Goal: Check status: Check status

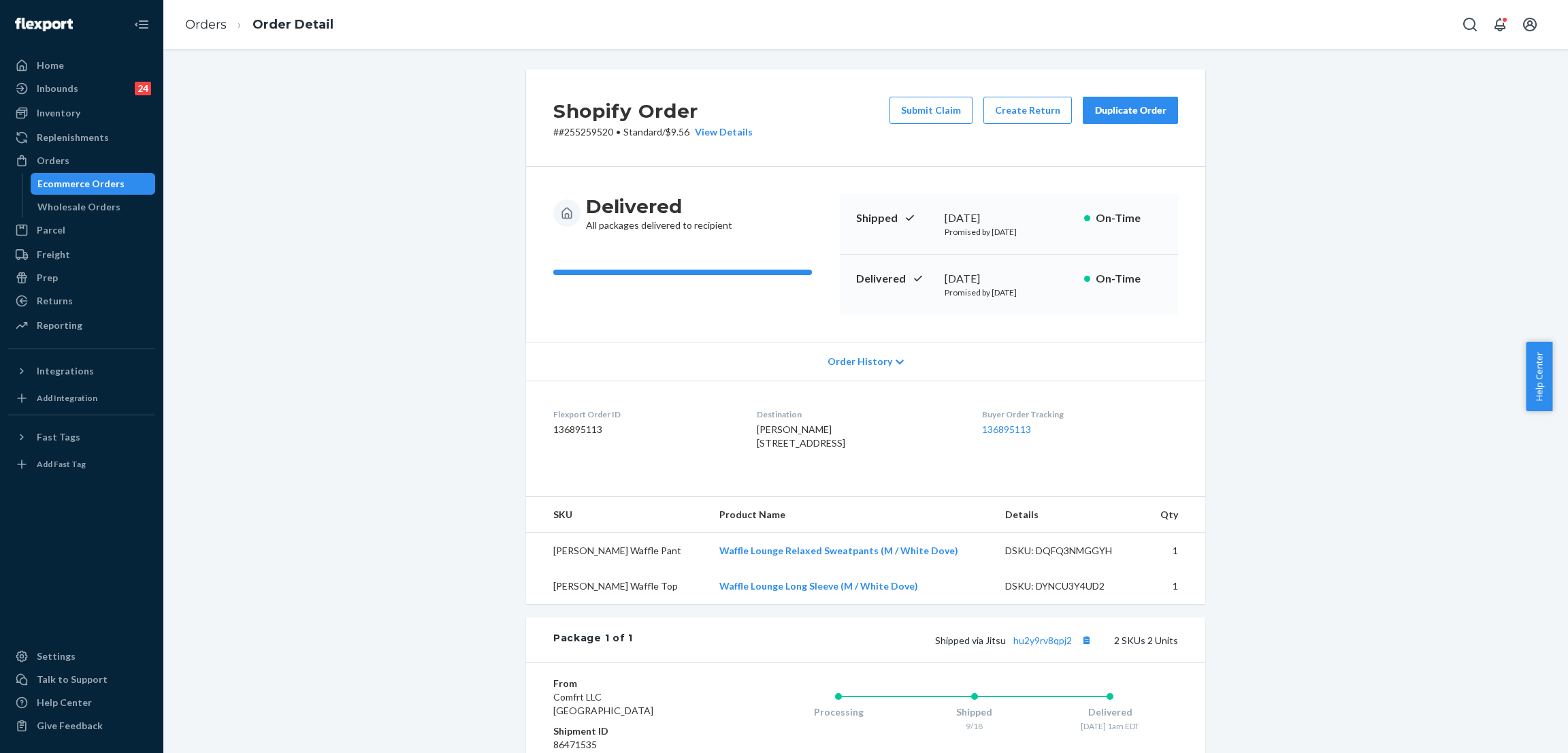
click at [320, 156] on div "Shopify Order # #255259520 • Standard / $9.56 View Details Submit Claim Create …" at bounding box center [865, 508] width 1384 height 877
click at [68, 151] on div "Orders" at bounding box center [82, 161] width 145 height 19
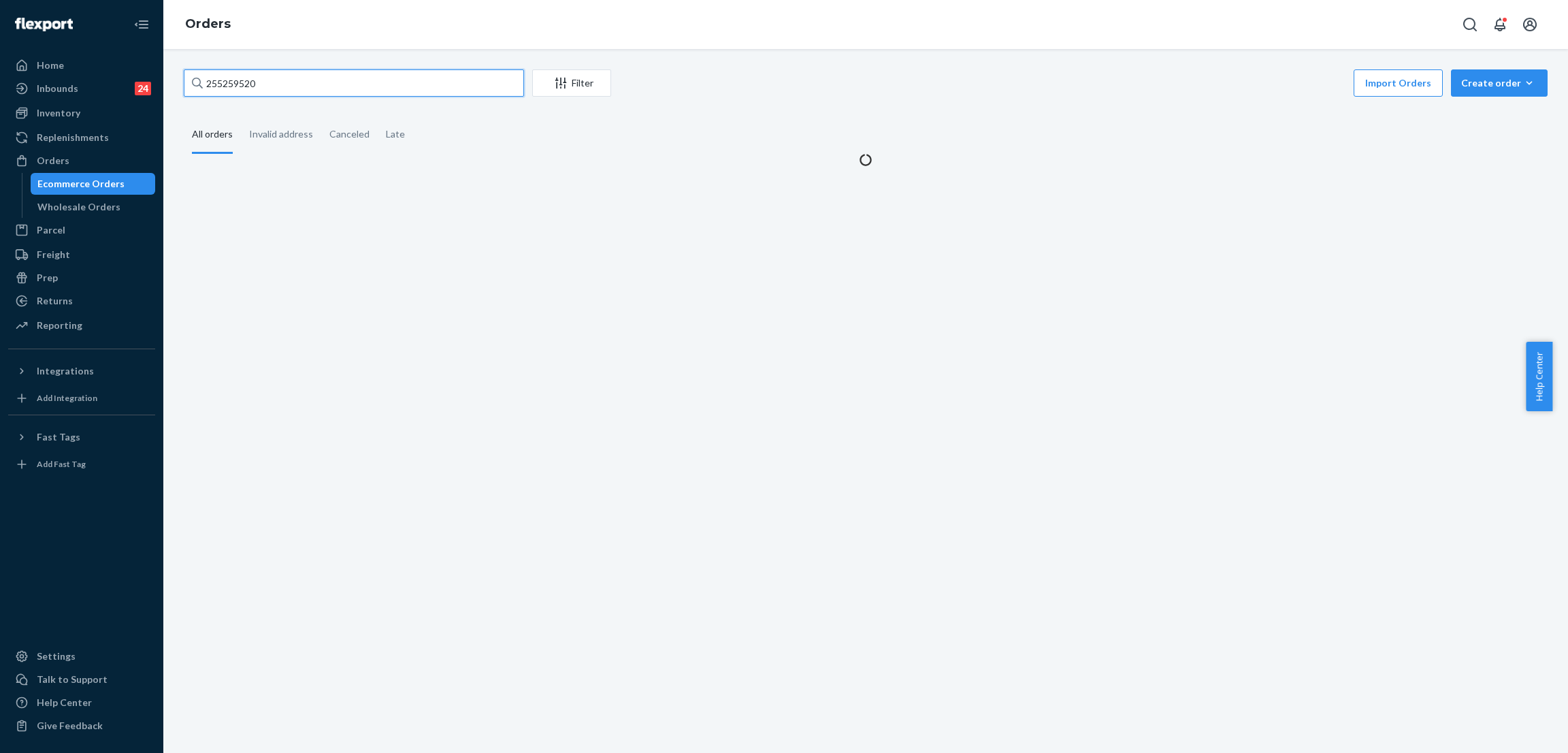
click at [335, 93] on input "255259520" at bounding box center [353, 83] width 340 height 27
paste input "91300"
type input "255291300"
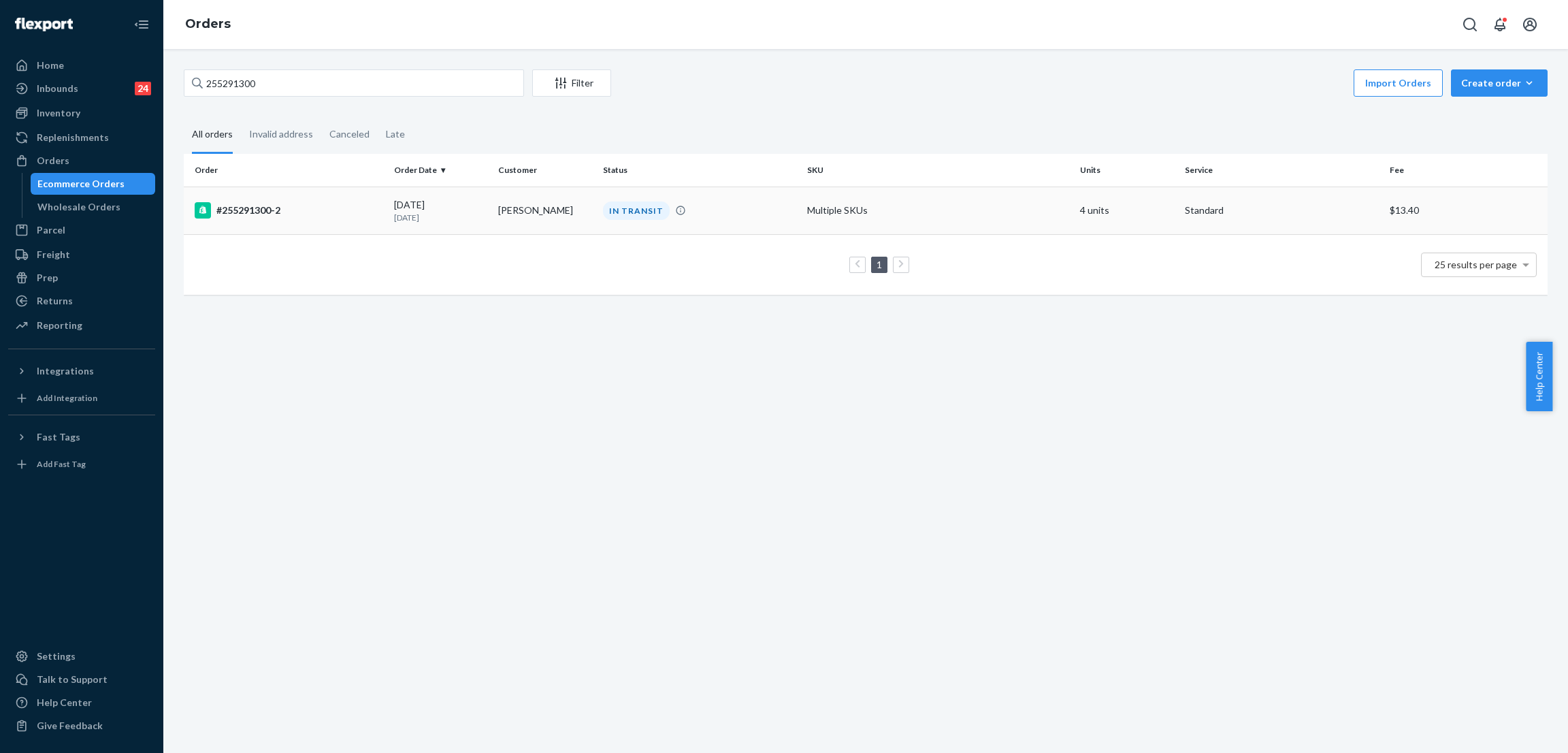
click at [636, 207] on div "IN TRANSIT" at bounding box center [636, 210] width 67 height 18
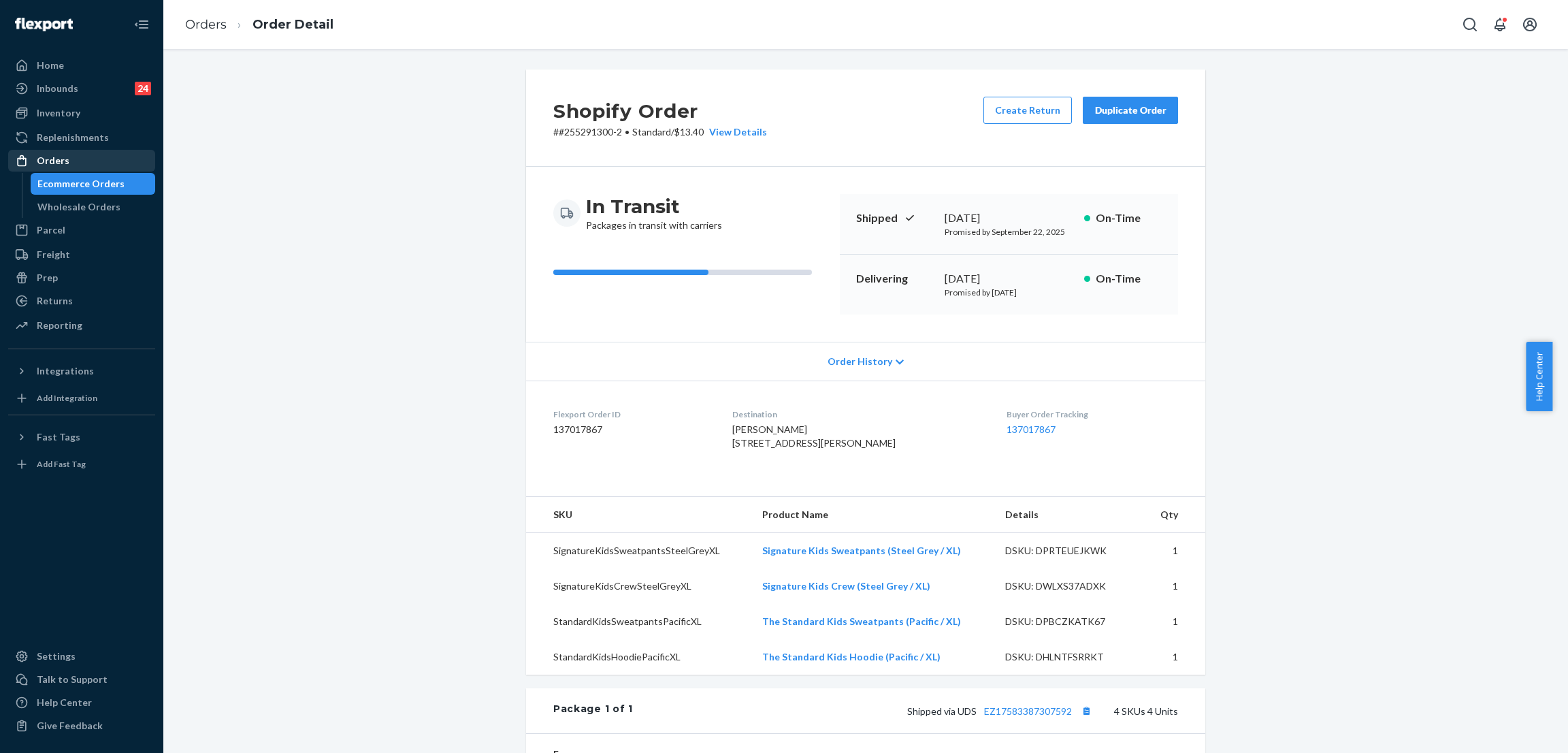
click at [91, 161] on div "Orders" at bounding box center [82, 161] width 145 height 19
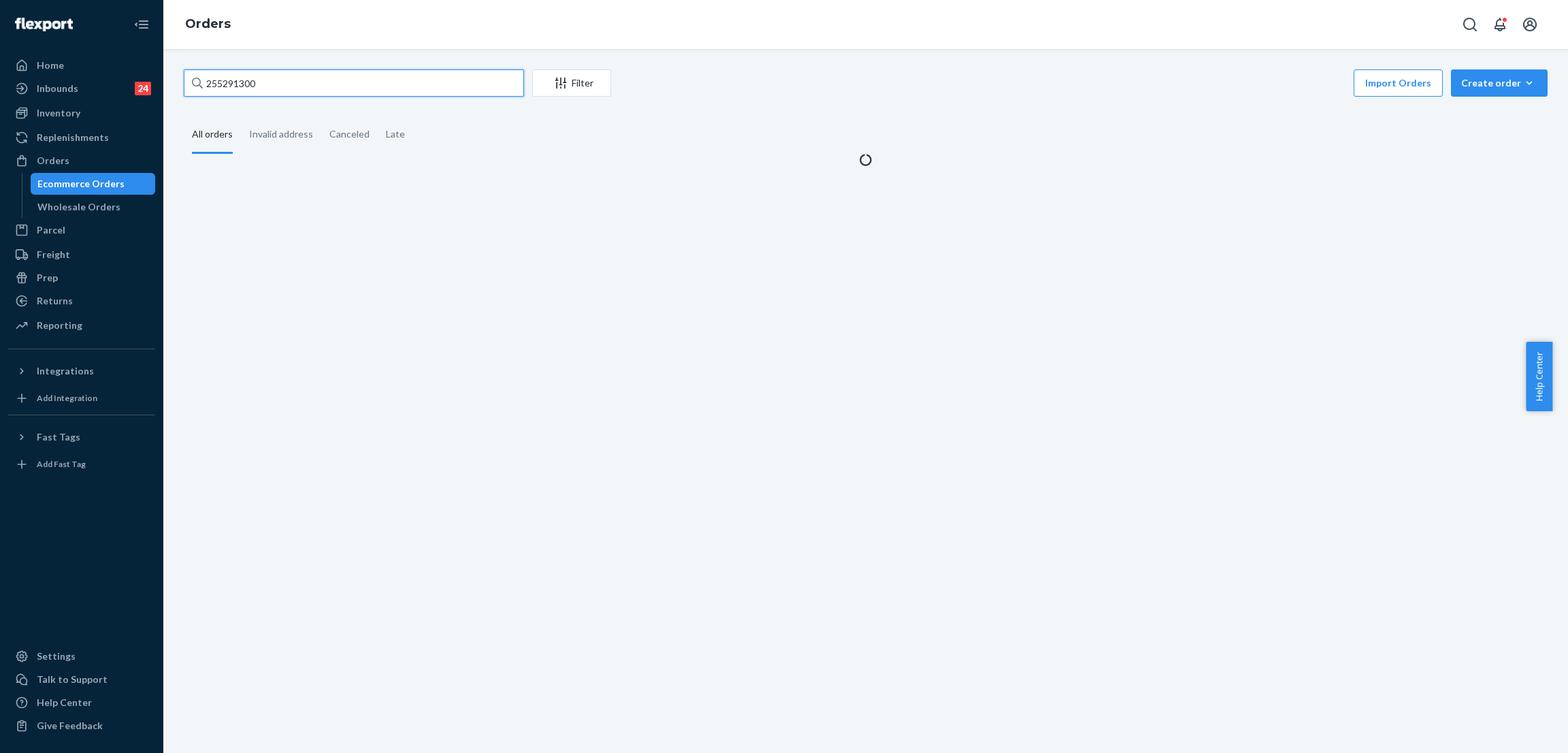
click at [326, 90] on input "255291300" at bounding box center [353, 83] width 340 height 27
paste input "#255187714"
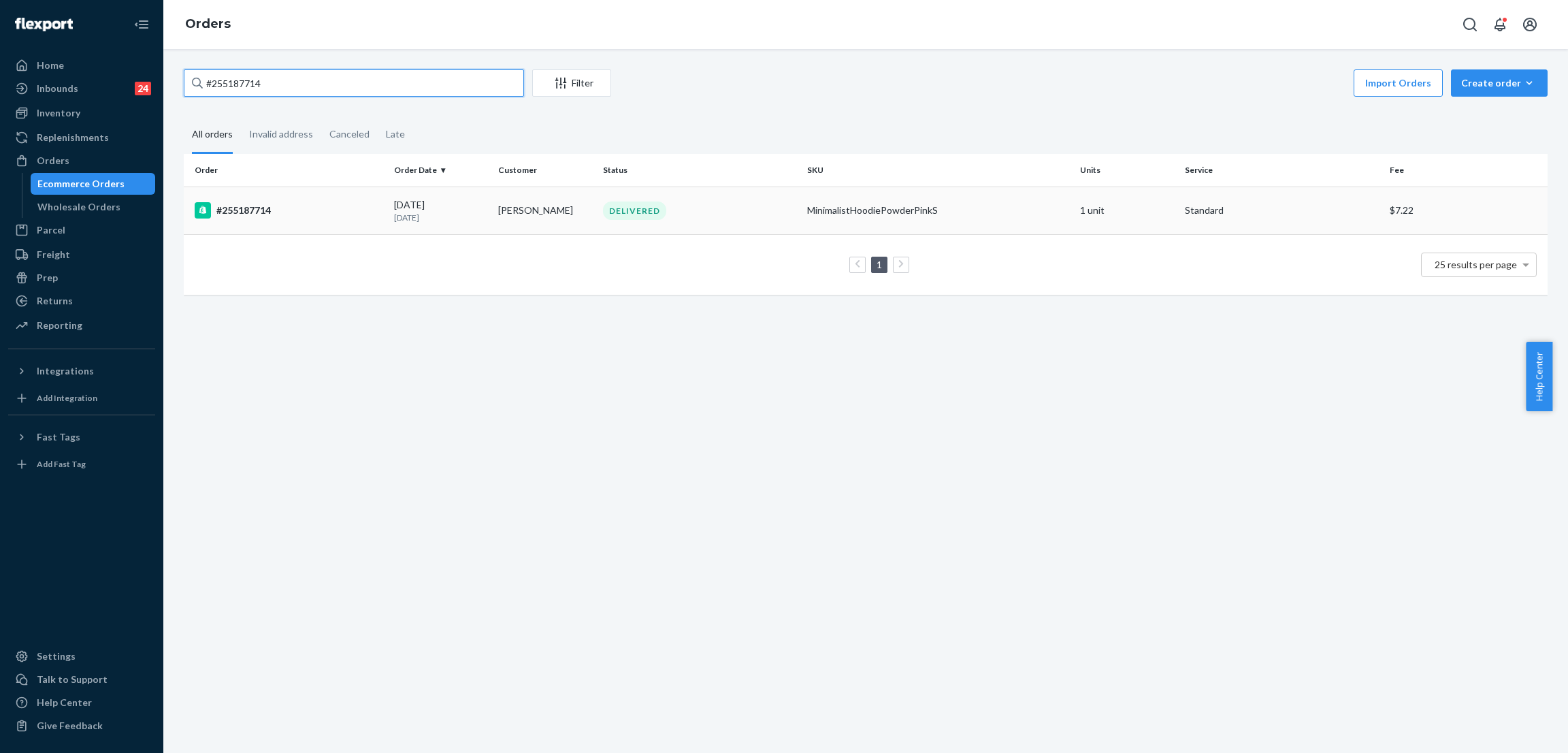
type input "#255187714"
click at [634, 214] on div "DELIVERED" at bounding box center [635, 210] width 64 height 18
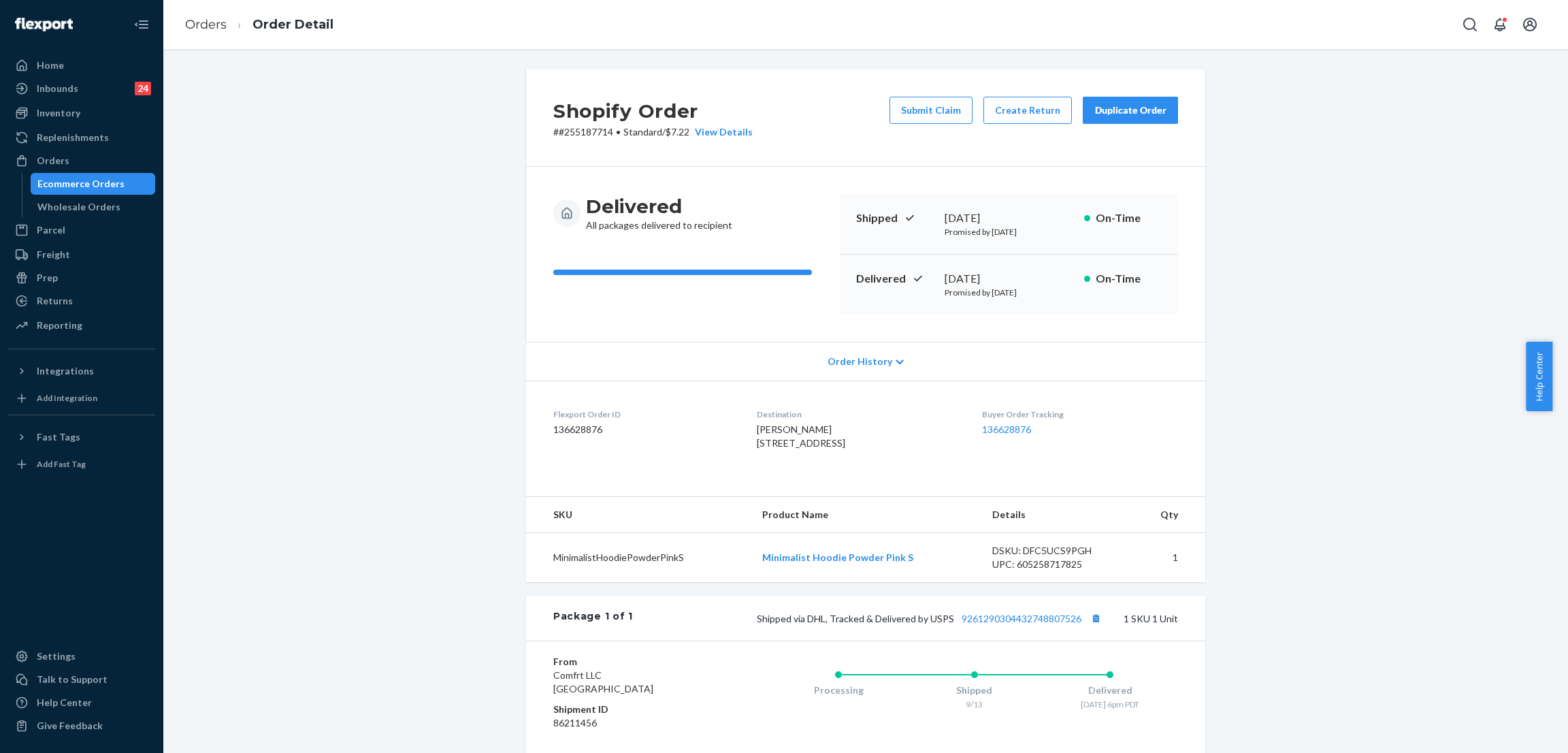
scroll to position [102, 0]
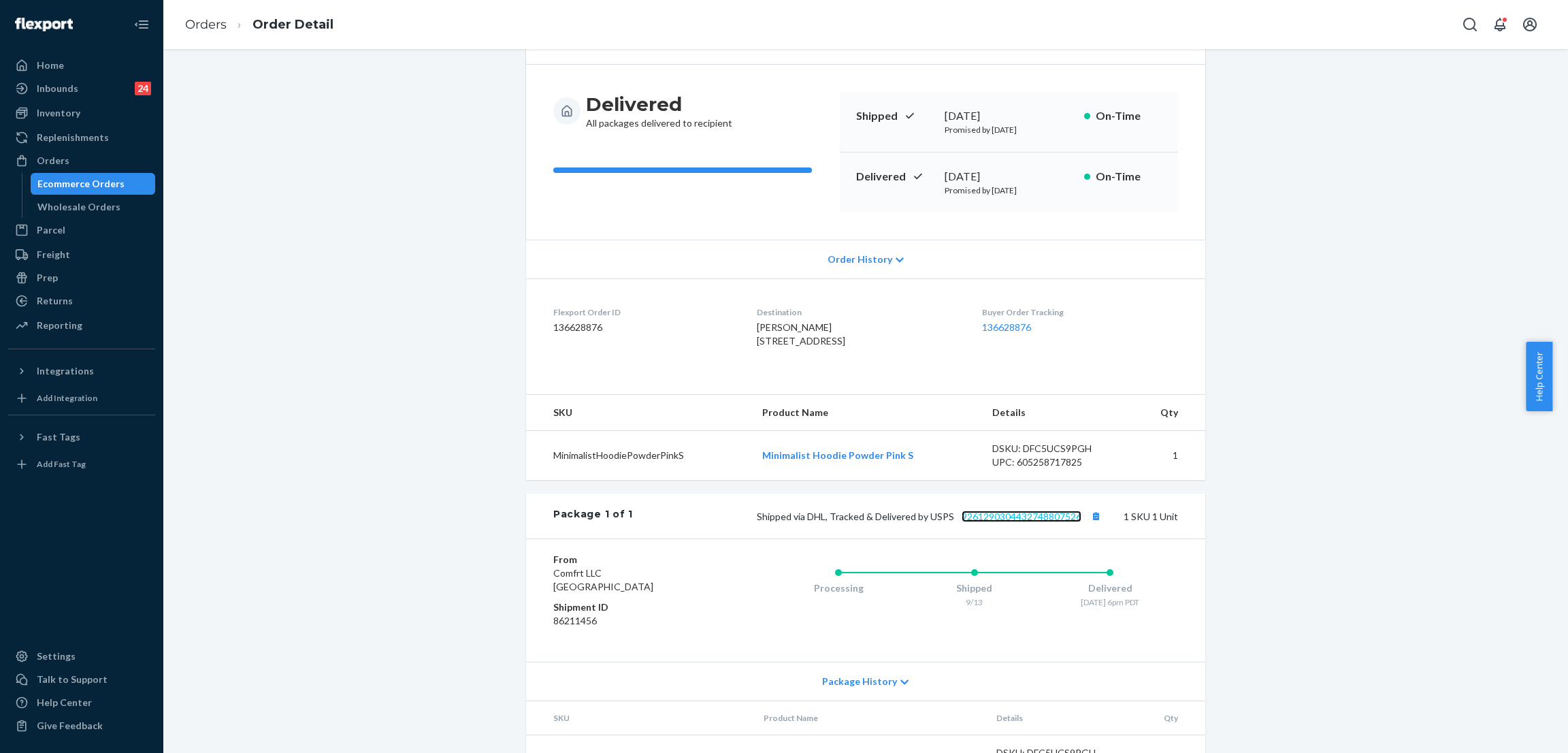
click at [1023, 522] on link "9261290304432748807526" at bounding box center [1022, 515] width 120 height 11
click at [356, 148] on div "Shopify Order # #255187714 • Standard / $7.22 View Details Submit Claim Create …" at bounding box center [865, 383] width 1384 height 833
click at [120, 161] on div "Orders" at bounding box center [82, 161] width 145 height 19
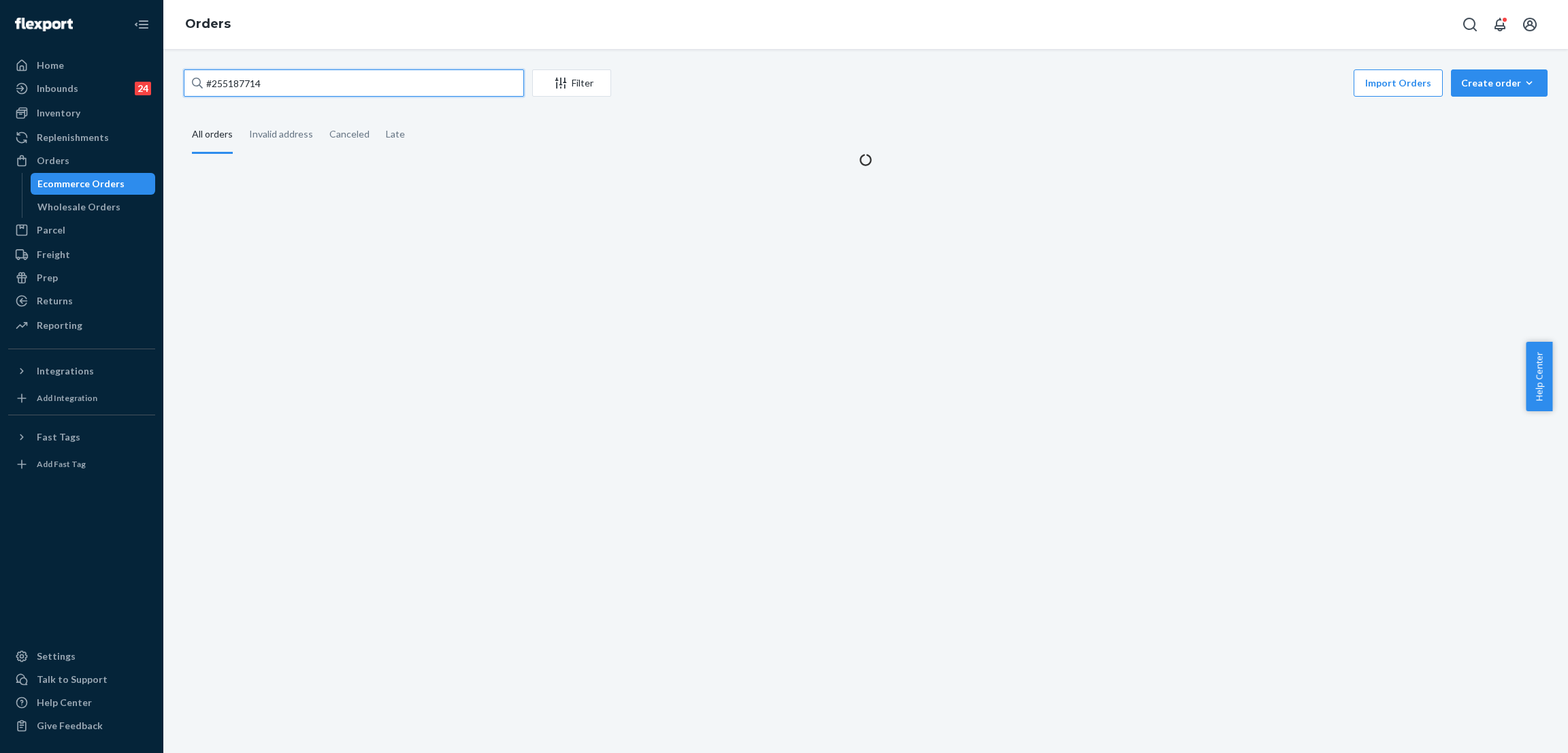
click at [286, 91] on input "#255187714" at bounding box center [353, 83] width 340 height 27
paste input "255104201"
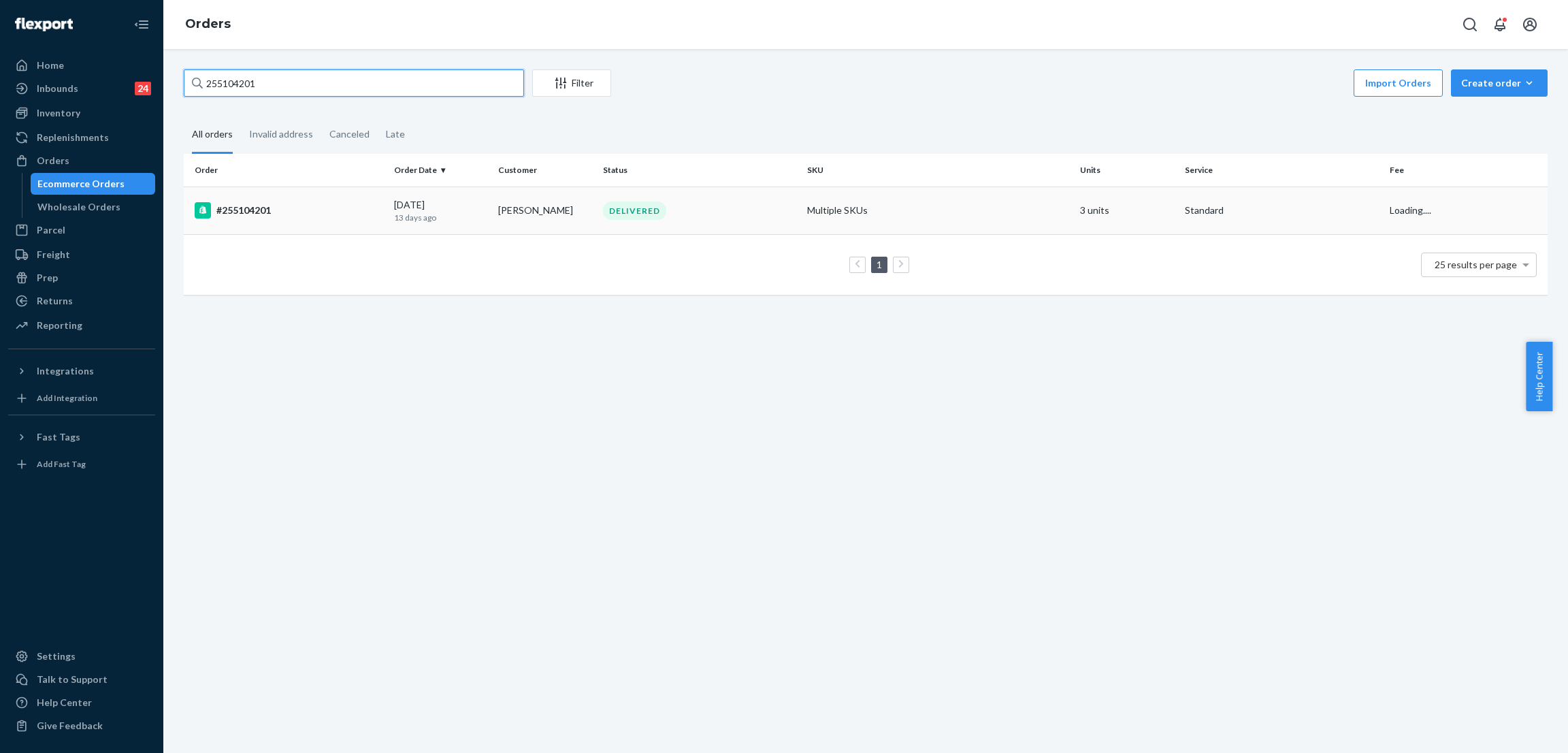
type input "255104201"
click at [622, 205] on div "DELIVERED" at bounding box center [635, 210] width 64 height 18
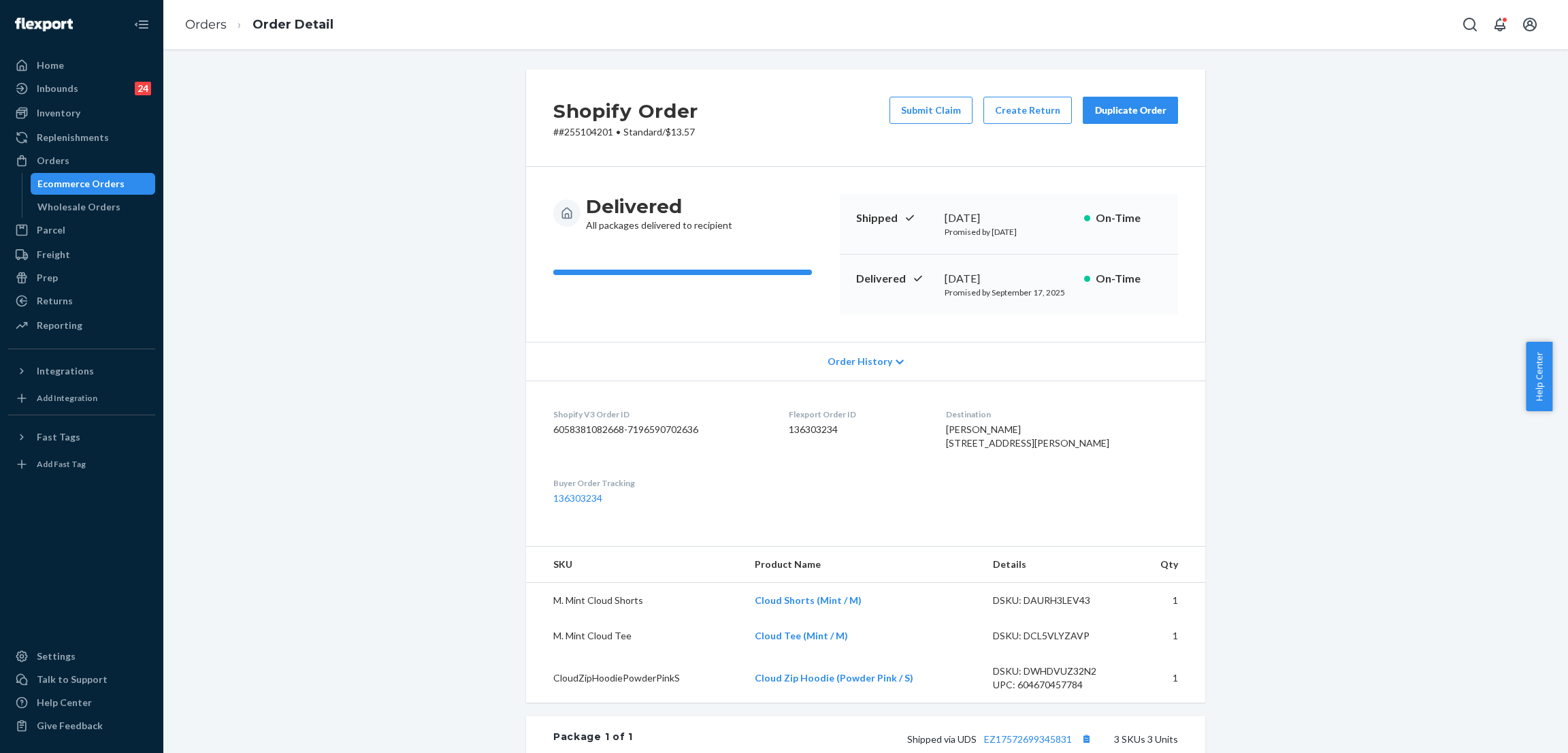
click at [328, 361] on div "Shopify Order # #255104201 • Standard / $13.57 Submit Claim Create Return Dupli…" at bounding box center [865, 582] width 1384 height 1025
click at [300, 328] on div "Shopify Order # #255104201 • Standard / $13.57 Submit Claim Create Return Dupli…" at bounding box center [865, 582] width 1384 height 1025
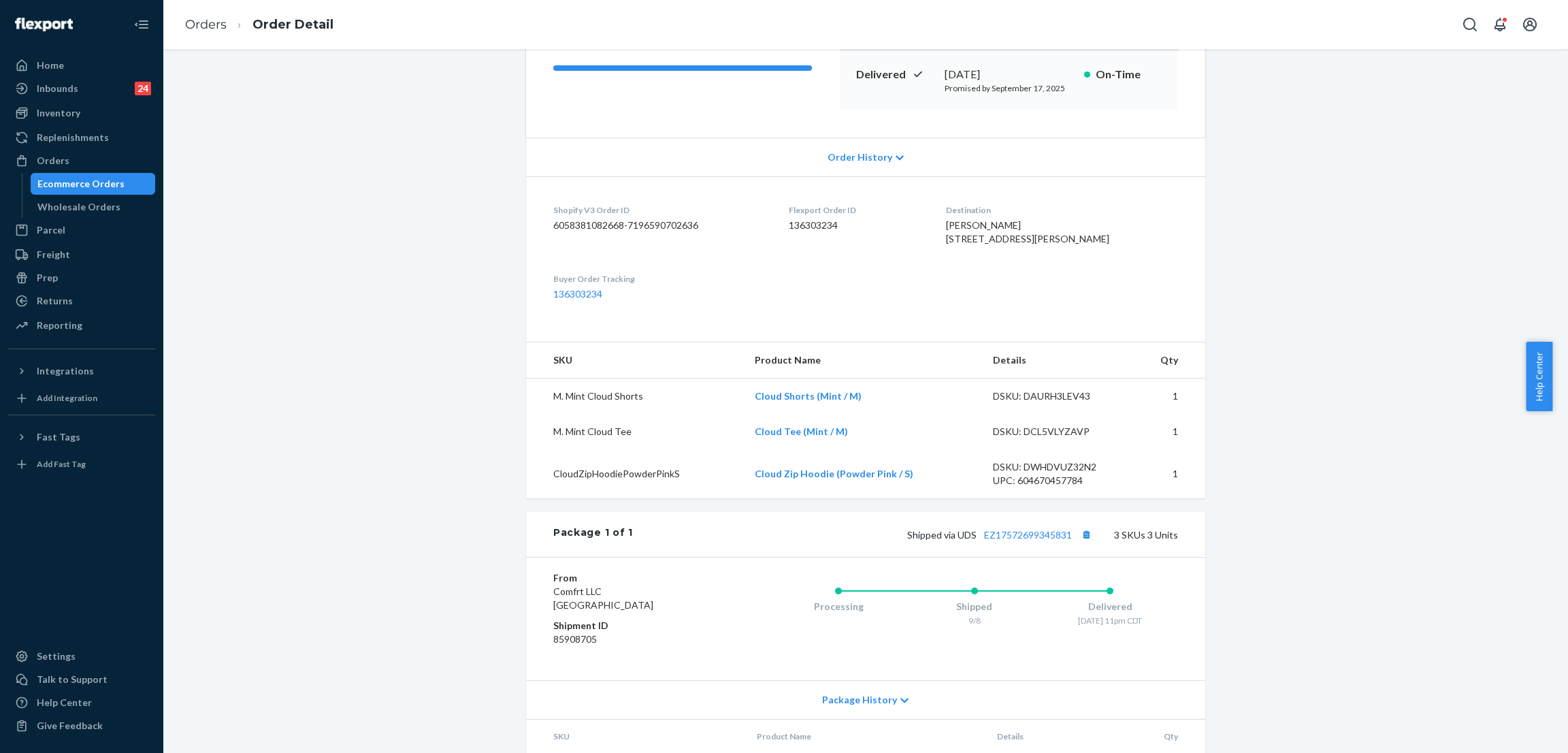
click at [417, 216] on div "Shopify Order # #255104201 • Standard / $13.57 Submit Claim Create Return Dupli…" at bounding box center [865, 377] width 1384 height 1025
click at [445, 148] on div "Shopify Order # #255104201 • Standard / $13.57 Submit Claim Create Return Dupli…" at bounding box center [865, 377] width 1384 height 1025
click at [426, 138] on div "Shopify Order # #255104201 • Standard / $13.57 Submit Claim Create Return Dupli…" at bounding box center [865, 377] width 1384 height 1025
drag, startPoint x: 334, startPoint y: 185, endPoint x: 197, endPoint y: 202, distance: 138.1
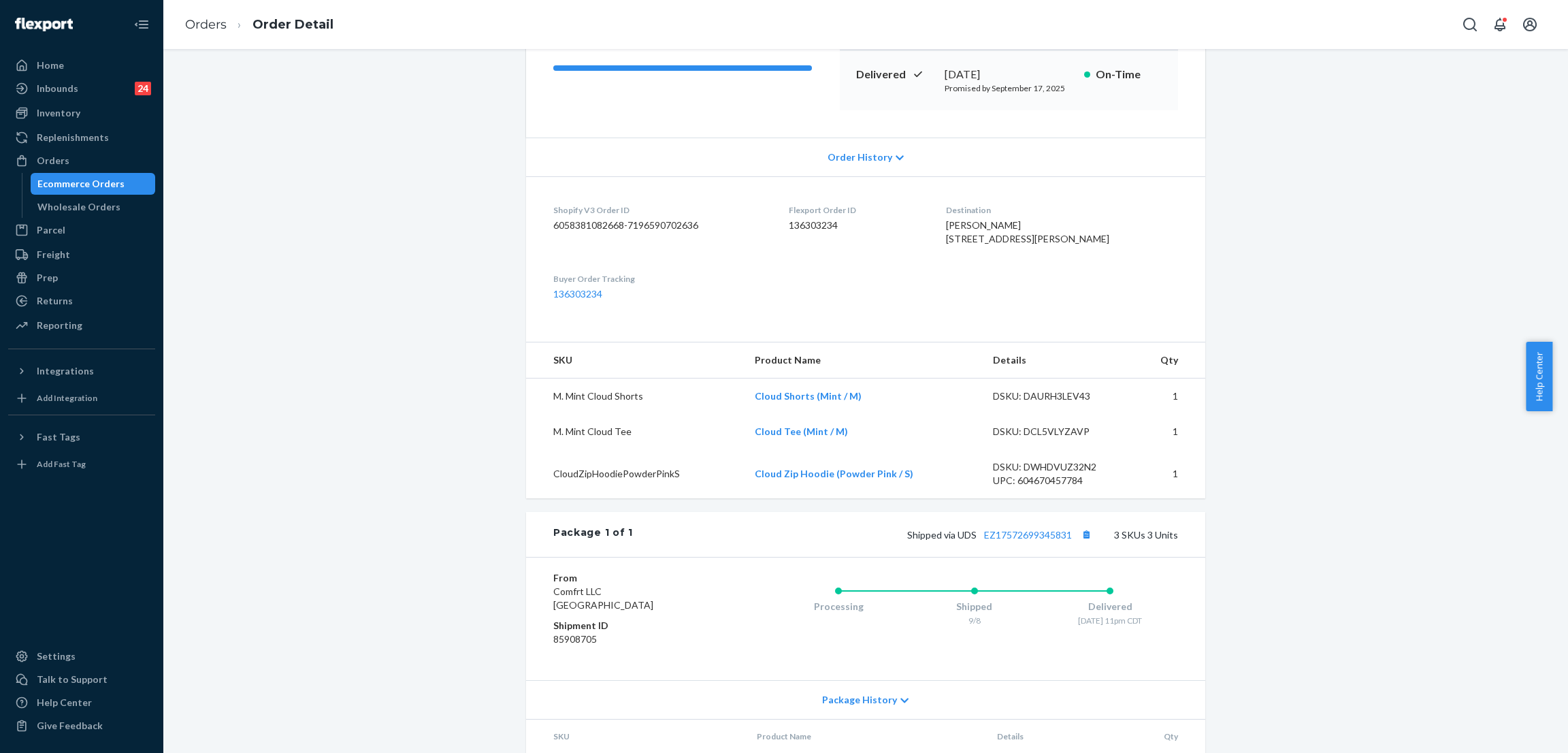
click at [334, 187] on div "Shopify Order # #255104201 • Standard / $13.57 Submit Claim Create Return Dupli…" at bounding box center [865, 377] width 1384 height 1025
click at [92, 152] on div "Orders" at bounding box center [82, 161] width 145 height 19
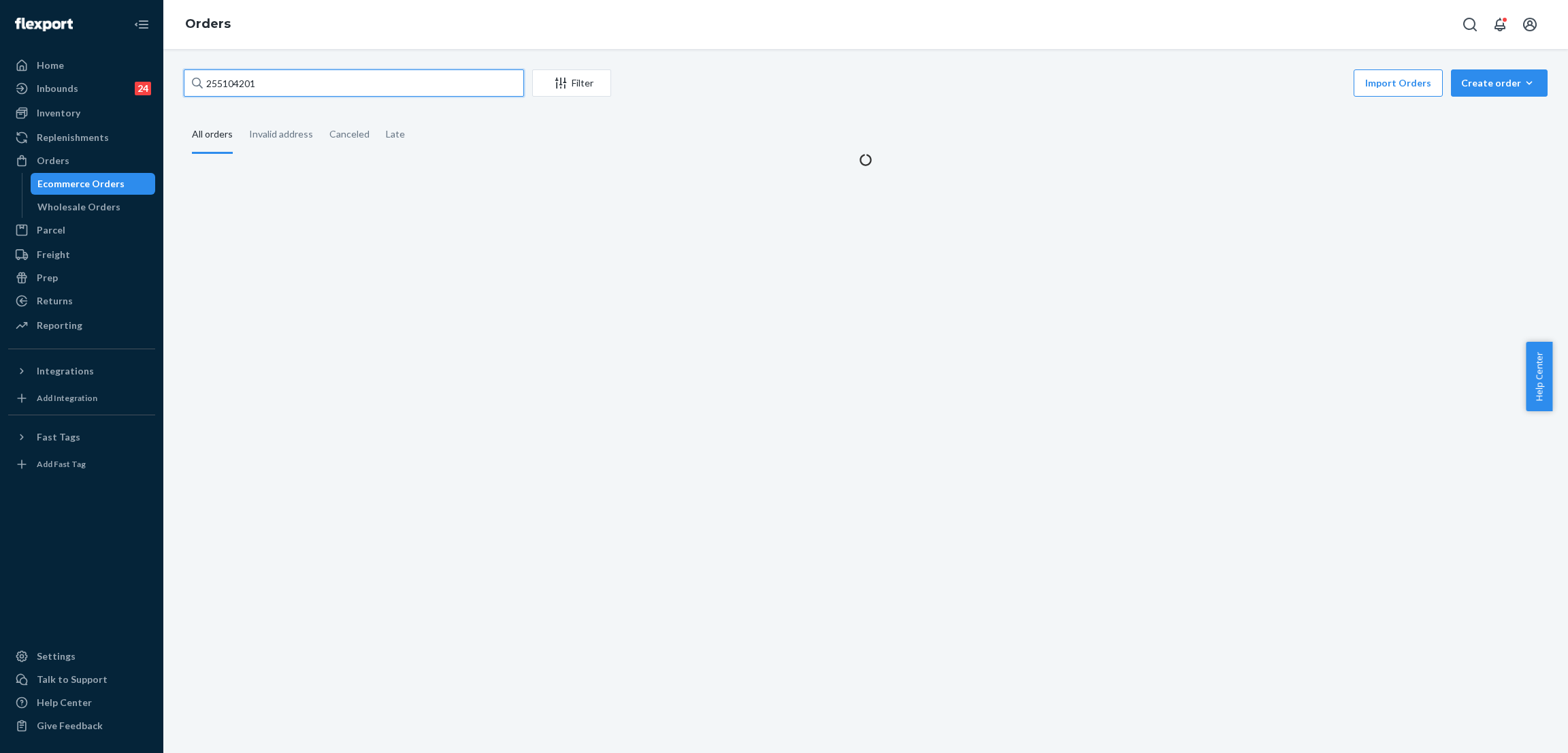
click at [354, 86] on input "255104201" at bounding box center [353, 83] width 340 height 27
paste input "019173"
type input "255019173"
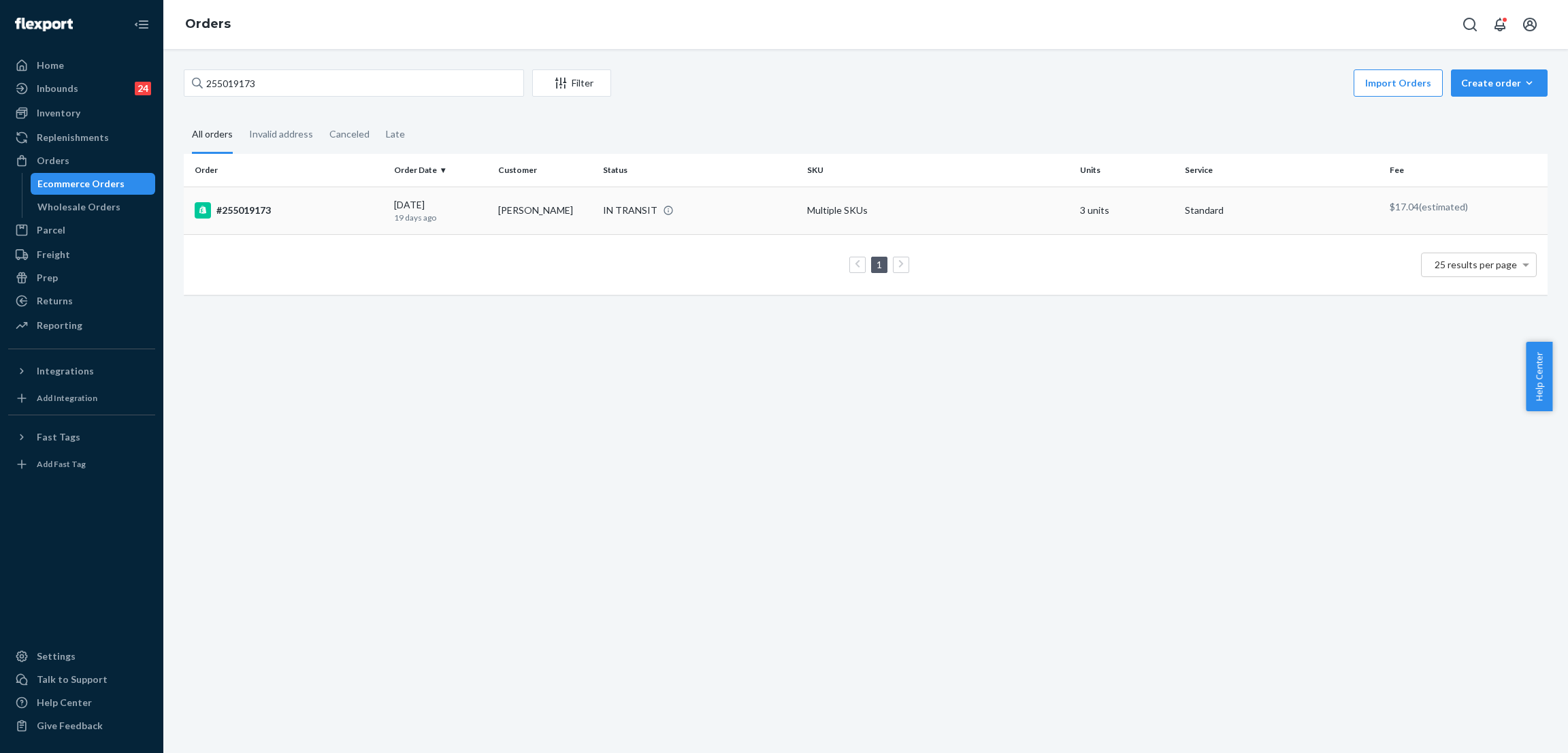
click at [622, 214] on div "IN TRANSIT" at bounding box center [630, 211] width 55 height 14
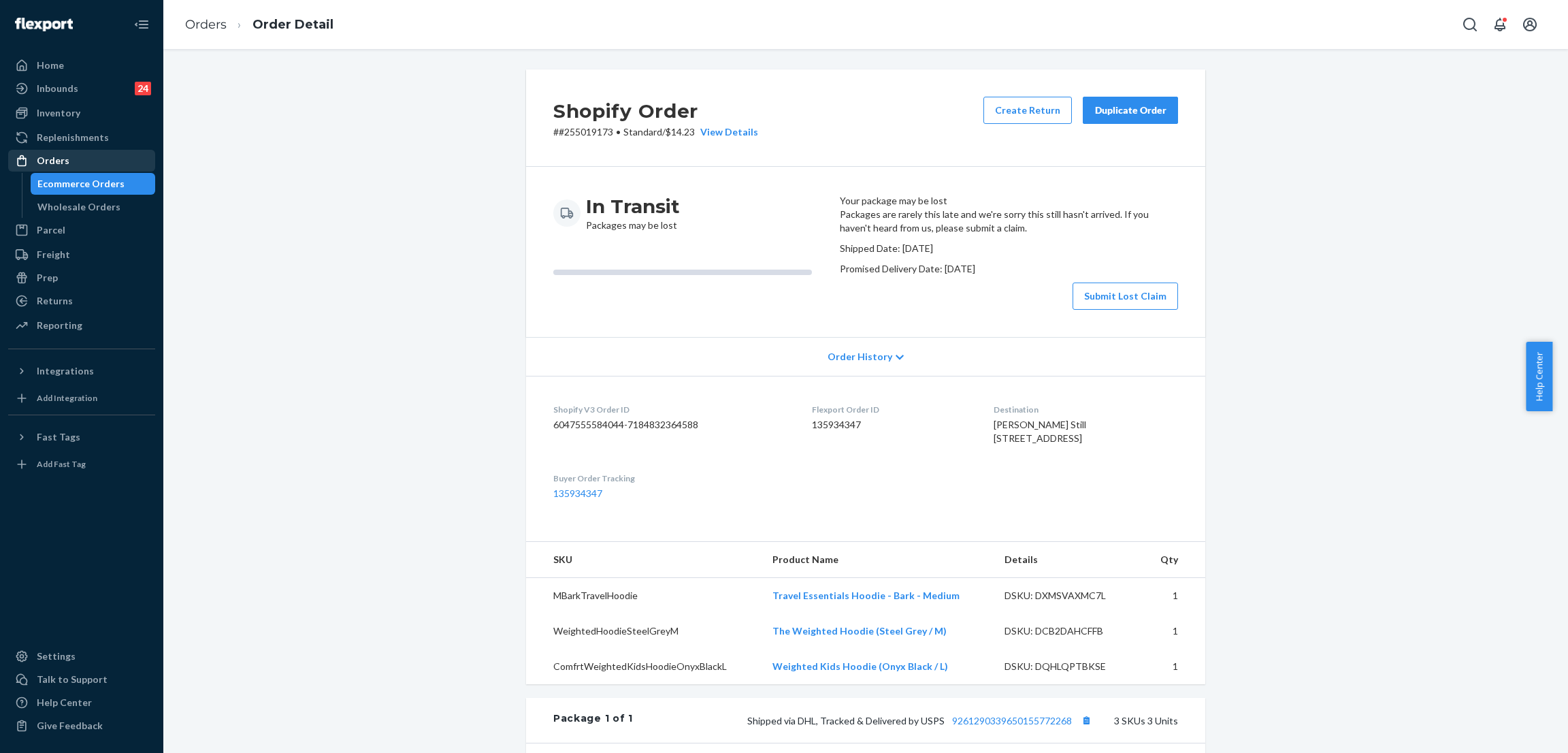
click at [92, 157] on div "Orders" at bounding box center [82, 161] width 145 height 19
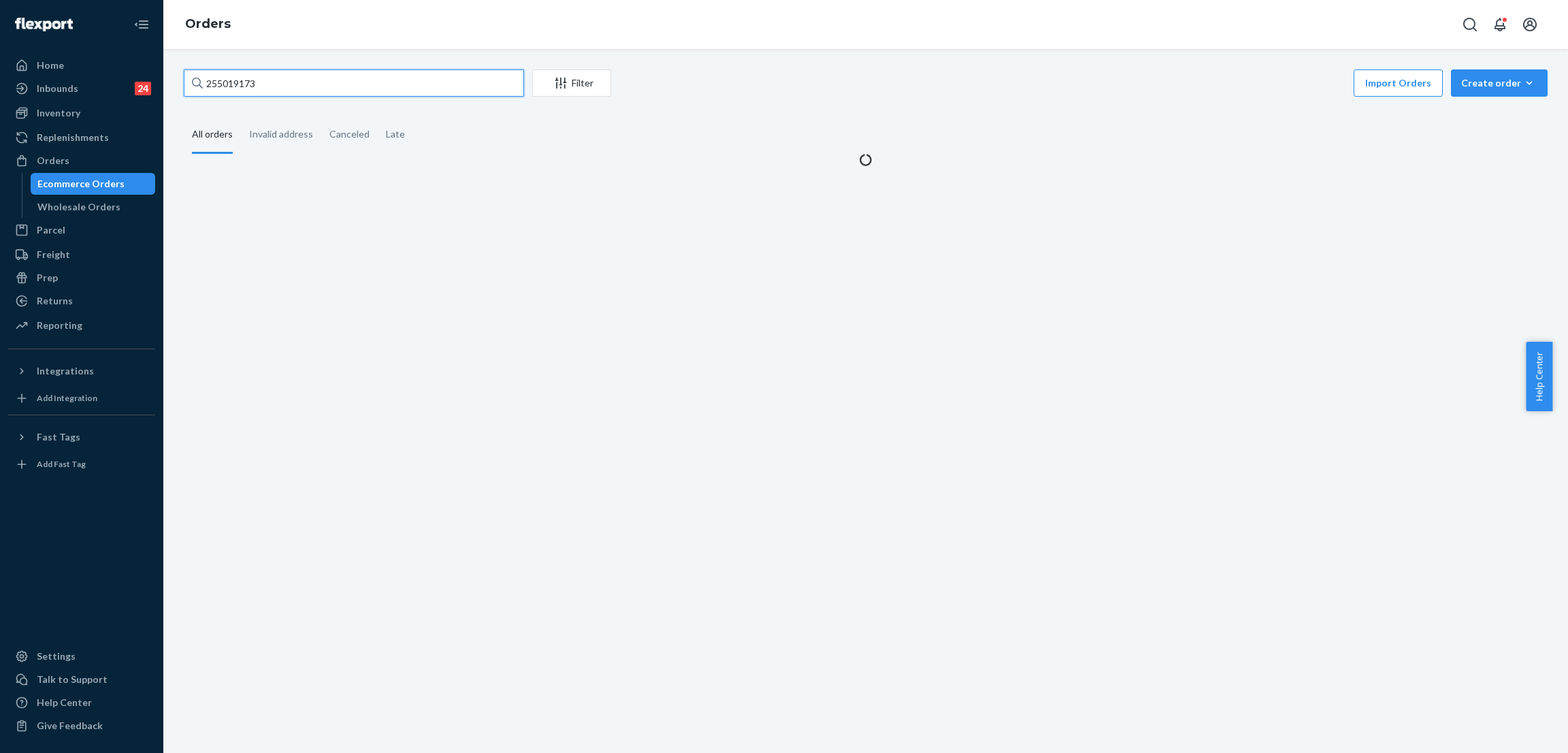
click at [312, 87] on input "255019173" at bounding box center [353, 83] width 340 height 27
paste input "08857"
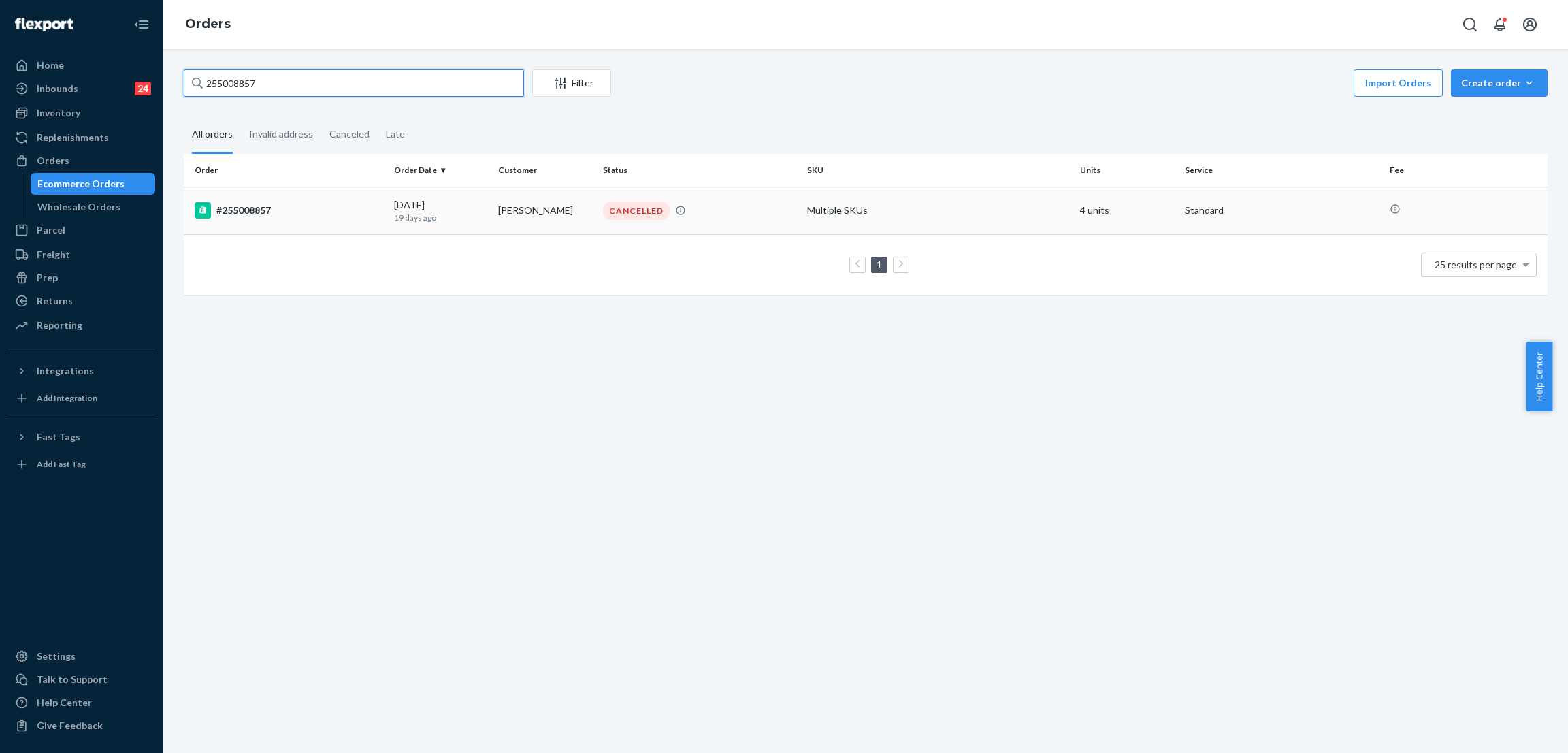
type input "255008857"
click at [636, 208] on div "CANCELLED" at bounding box center [636, 210] width 67 height 18
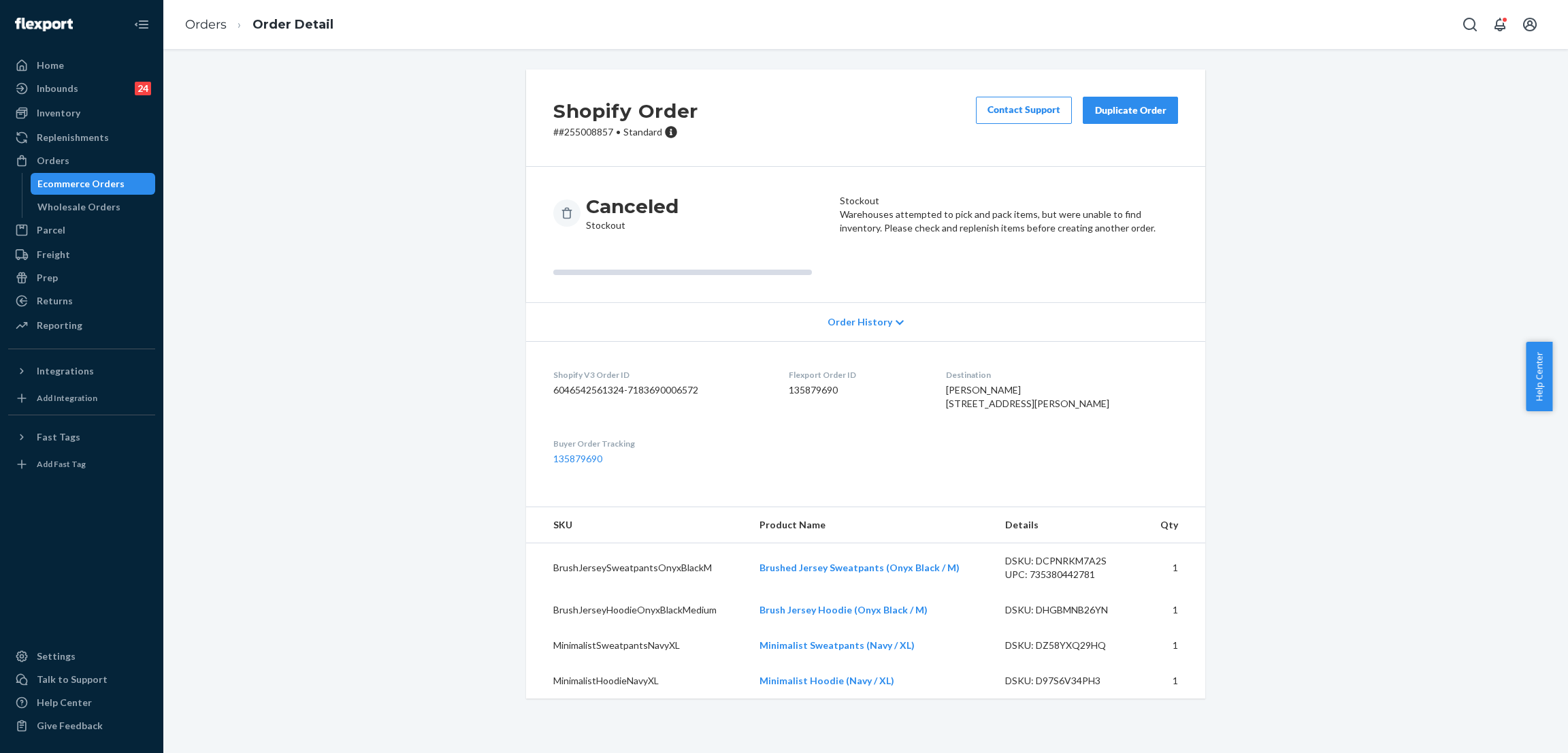
click at [459, 152] on div "Shopify Order # #[PHONE_NUMBER] • Standard Contact Support Duplicate Order Canc…" at bounding box center [865, 392] width 1384 height 645
click at [430, 164] on div "Shopify Order # #[PHONE_NUMBER] • Standard Contact Support Duplicate Order Canc…" at bounding box center [865, 392] width 1384 height 645
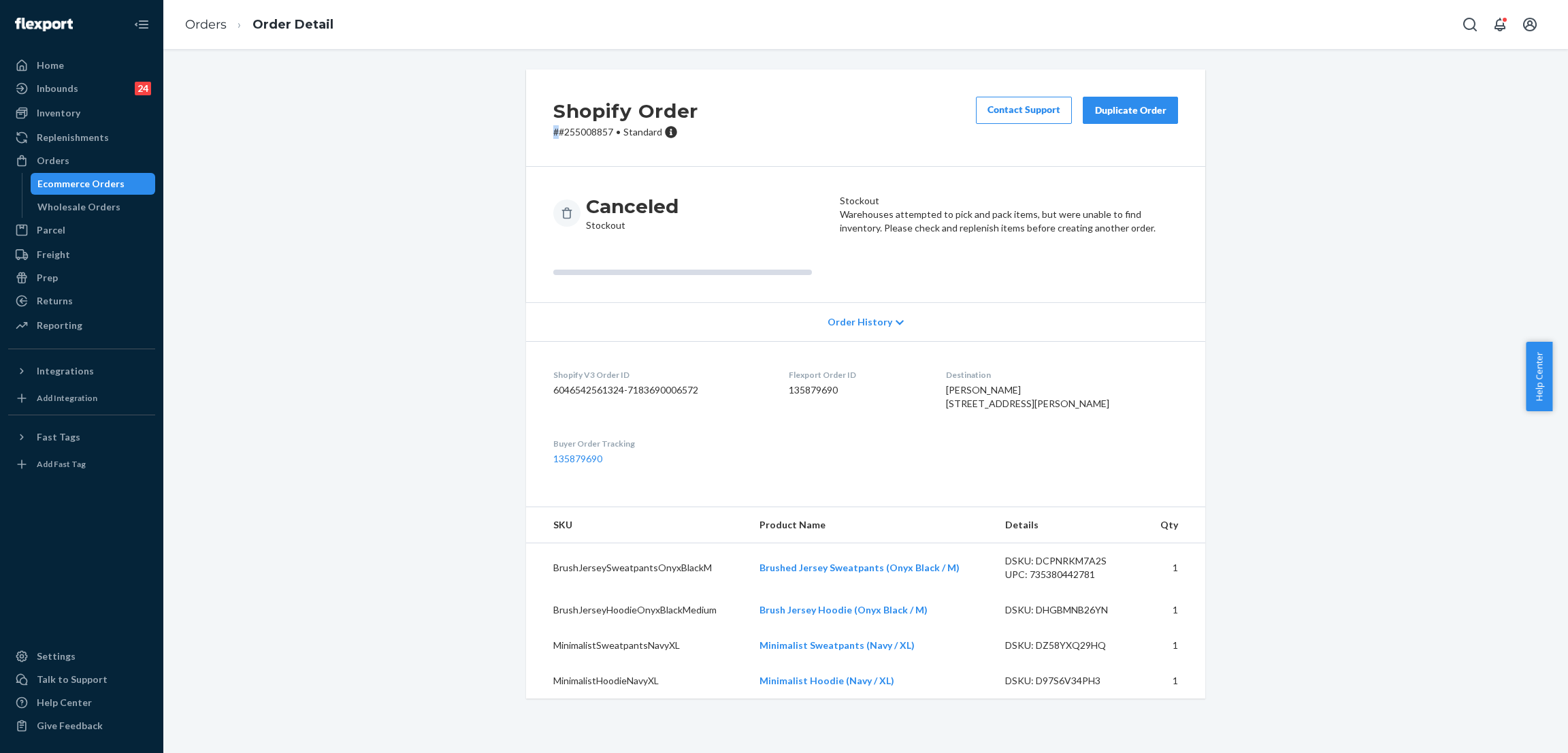
click at [439, 131] on div "Shopify Order # #[PHONE_NUMBER] • Standard Contact Support Duplicate Order Canc…" at bounding box center [865, 392] width 1384 height 645
click at [121, 118] on div "Inventory" at bounding box center [82, 113] width 145 height 19
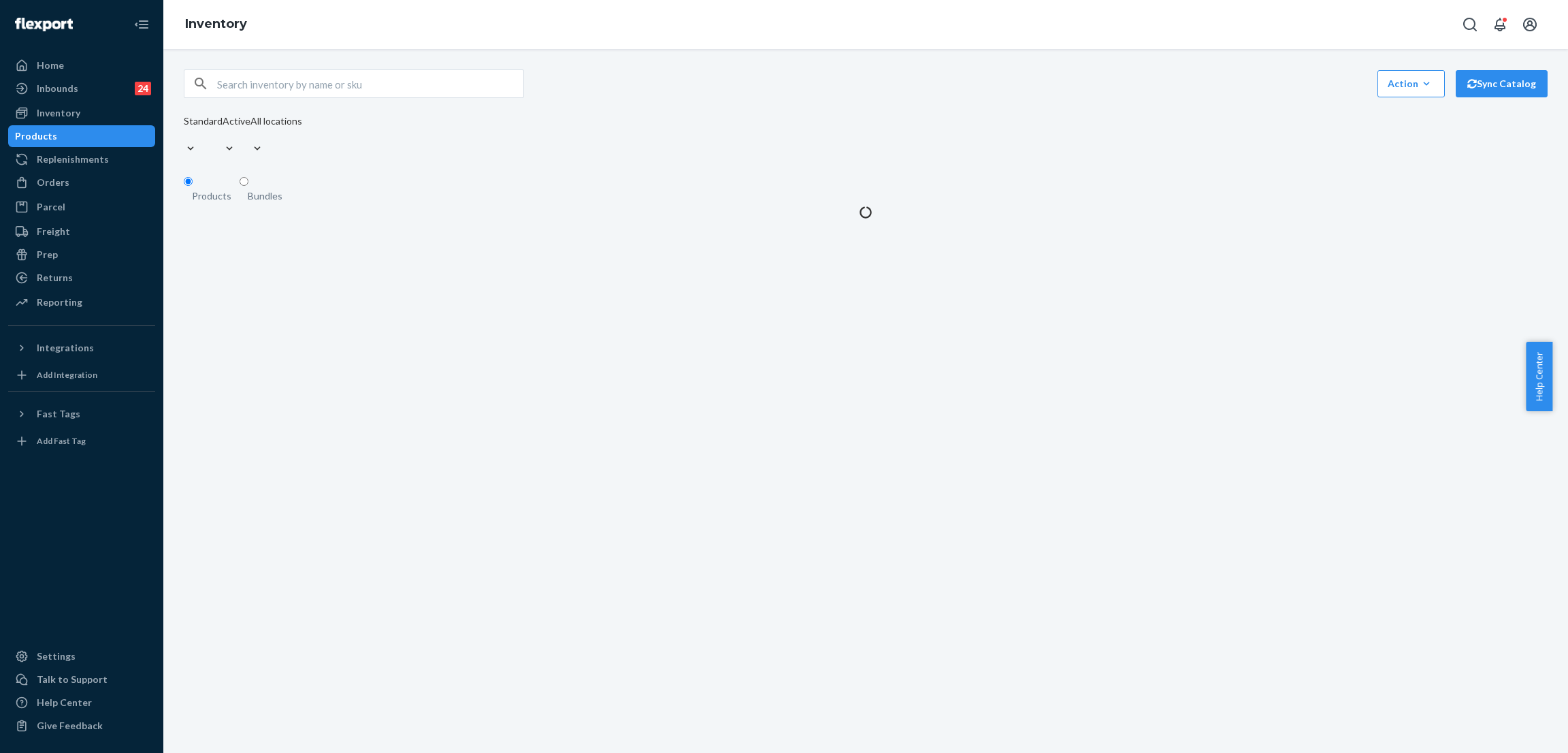
click at [405, 108] on div "Action Create product Create bundle Bulk create products Bulk update products B…" at bounding box center [865, 114] width 1364 height 90
click at [418, 85] on input "text" at bounding box center [370, 84] width 306 height 27
paste input "AllDayJersey™ Hoodie Onyx Black / M"
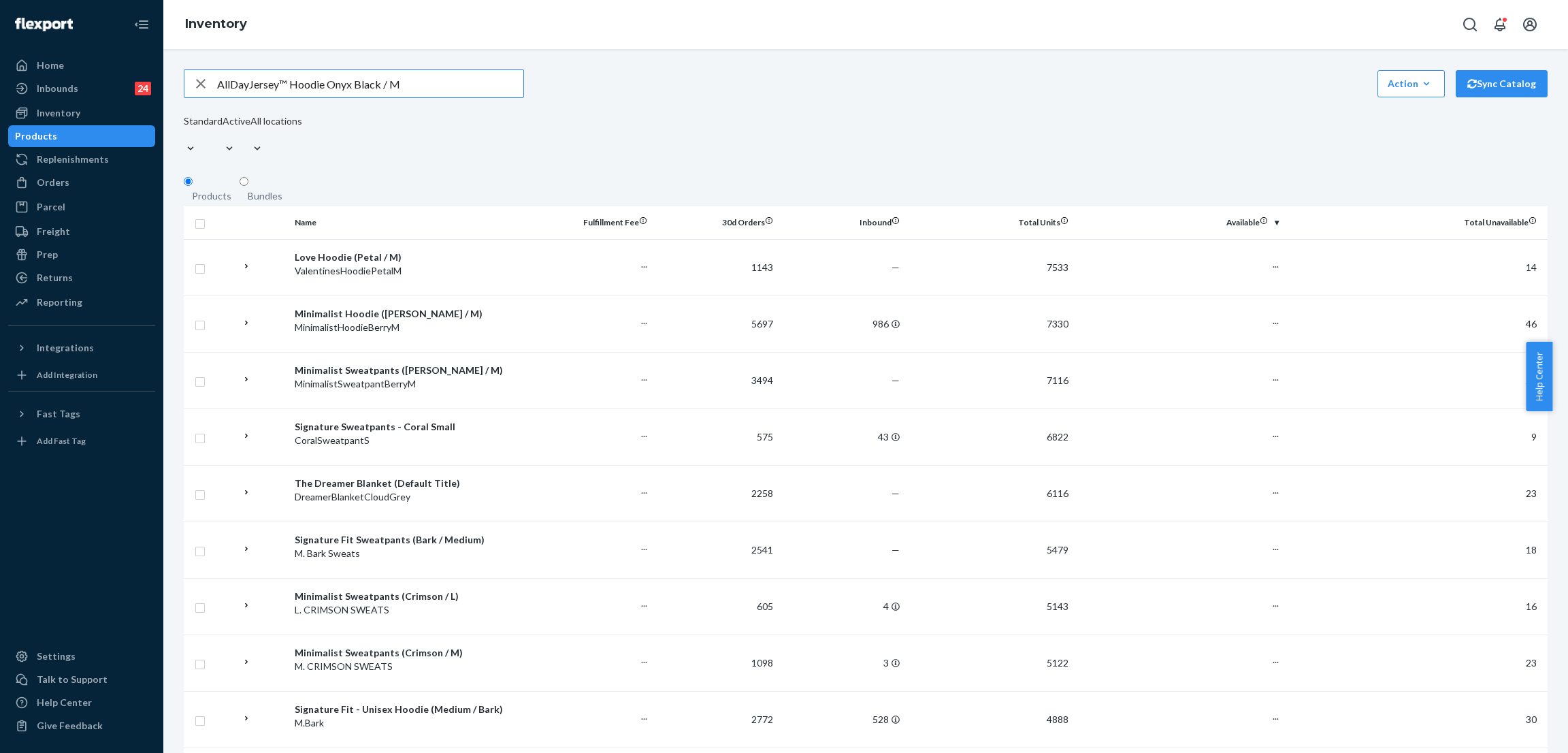
type input "AllDayJersey™ Hoodie Onyx Black / M"
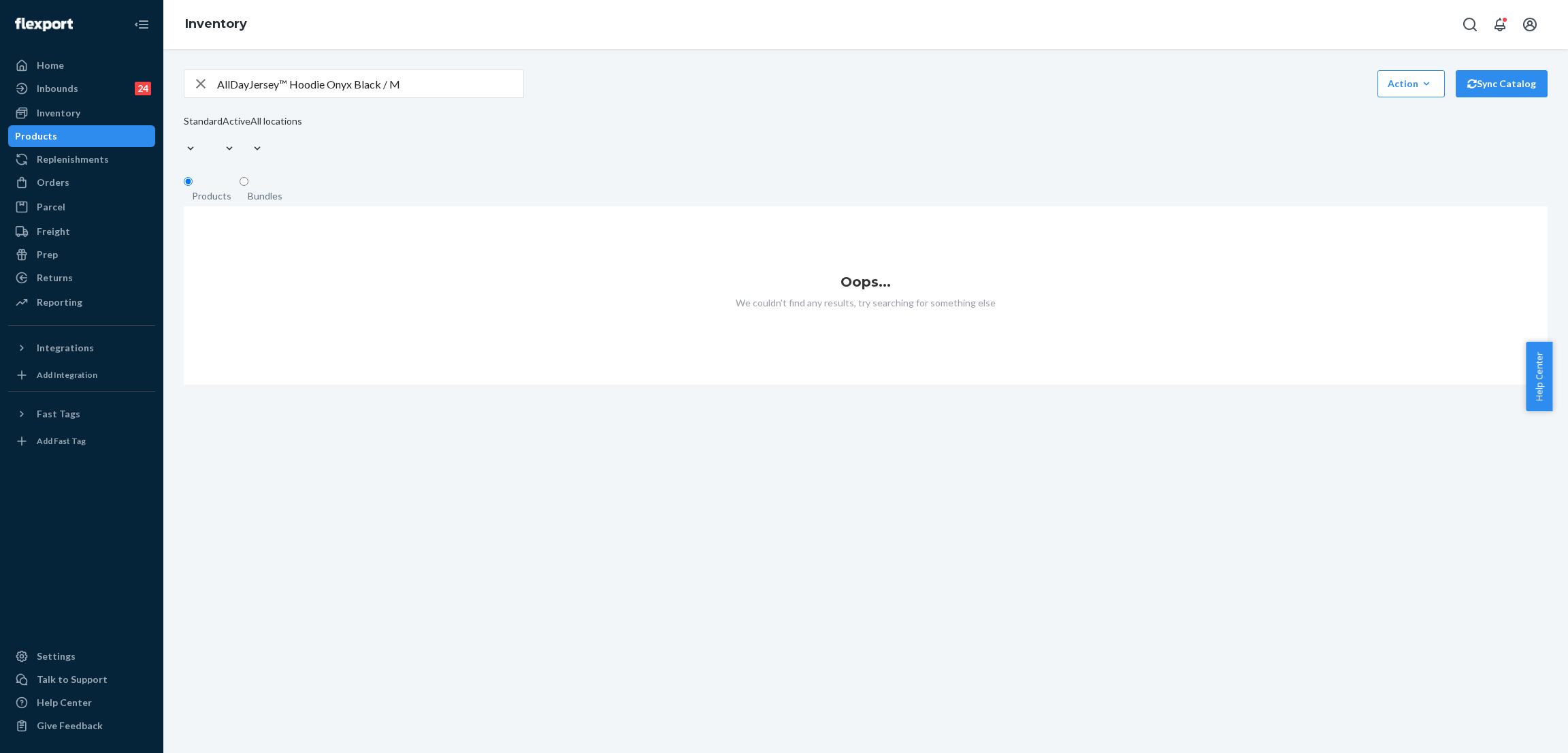
click at [387, 82] on input "AllDayJersey™ Hoodie Onyx Black / M" at bounding box center [370, 84] width 306 height 27
click at [790, 70] on div "AllDayJersey™ Hoodie Onyx Black / M Action Create product Create bundle Bulk cr…" at bounding box center [865, 227] width 1384 height 315
click at [400, 90] on input "AllDayJersey™ Hoodie Onyx Black / M" at bounding box center [370, 84] width 306 height 27
click at [811, 84] on div "AllDayJersey™ Hoodie Onyx Black / M Action Create product Create bundle Bulk cr…" at bounding box center [865, 84] width 1364 height 29
